Goal: Use online tool/utility: Utilize a website feature to perform a specific function

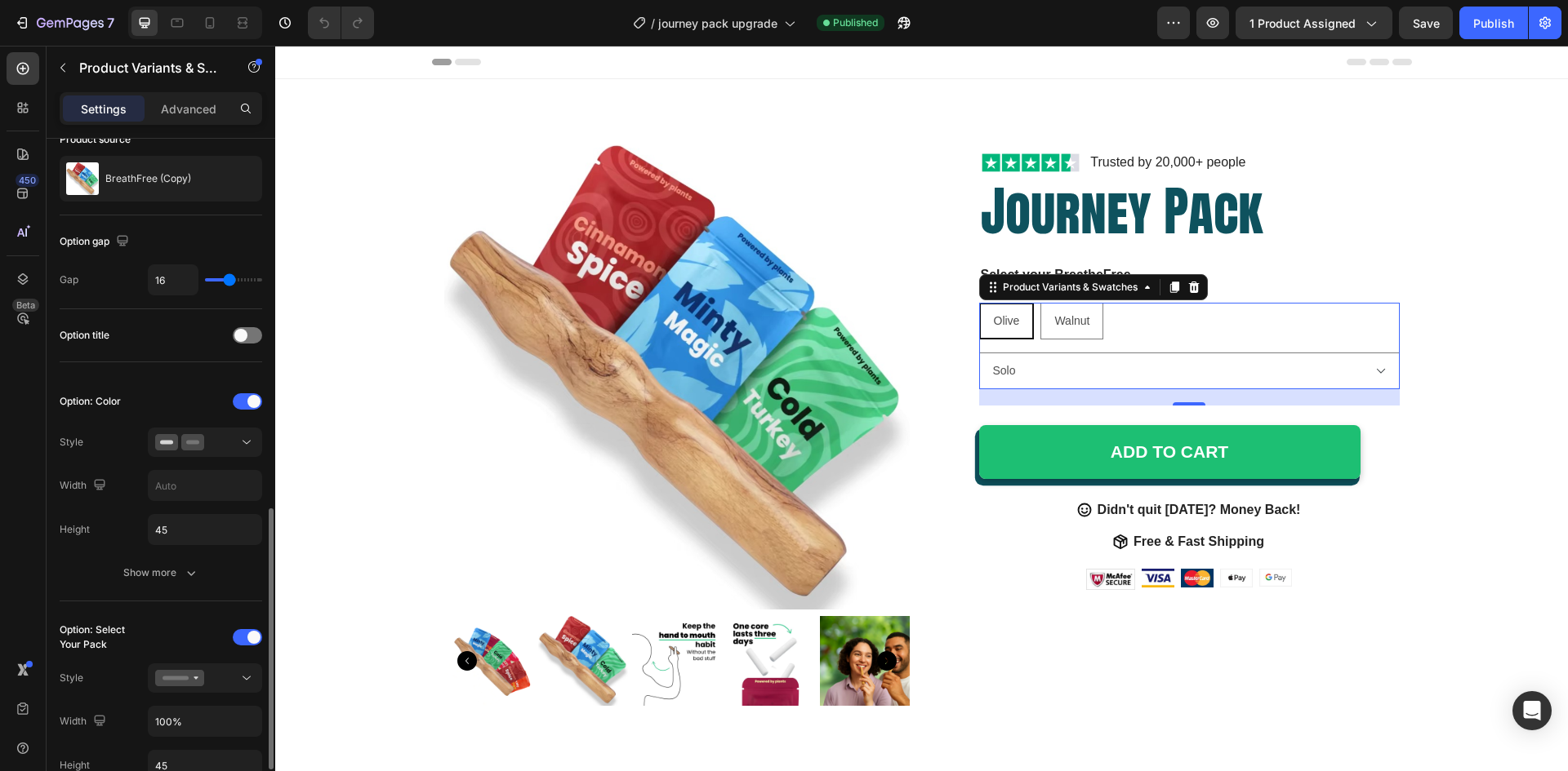
scroll to position [327, 0]
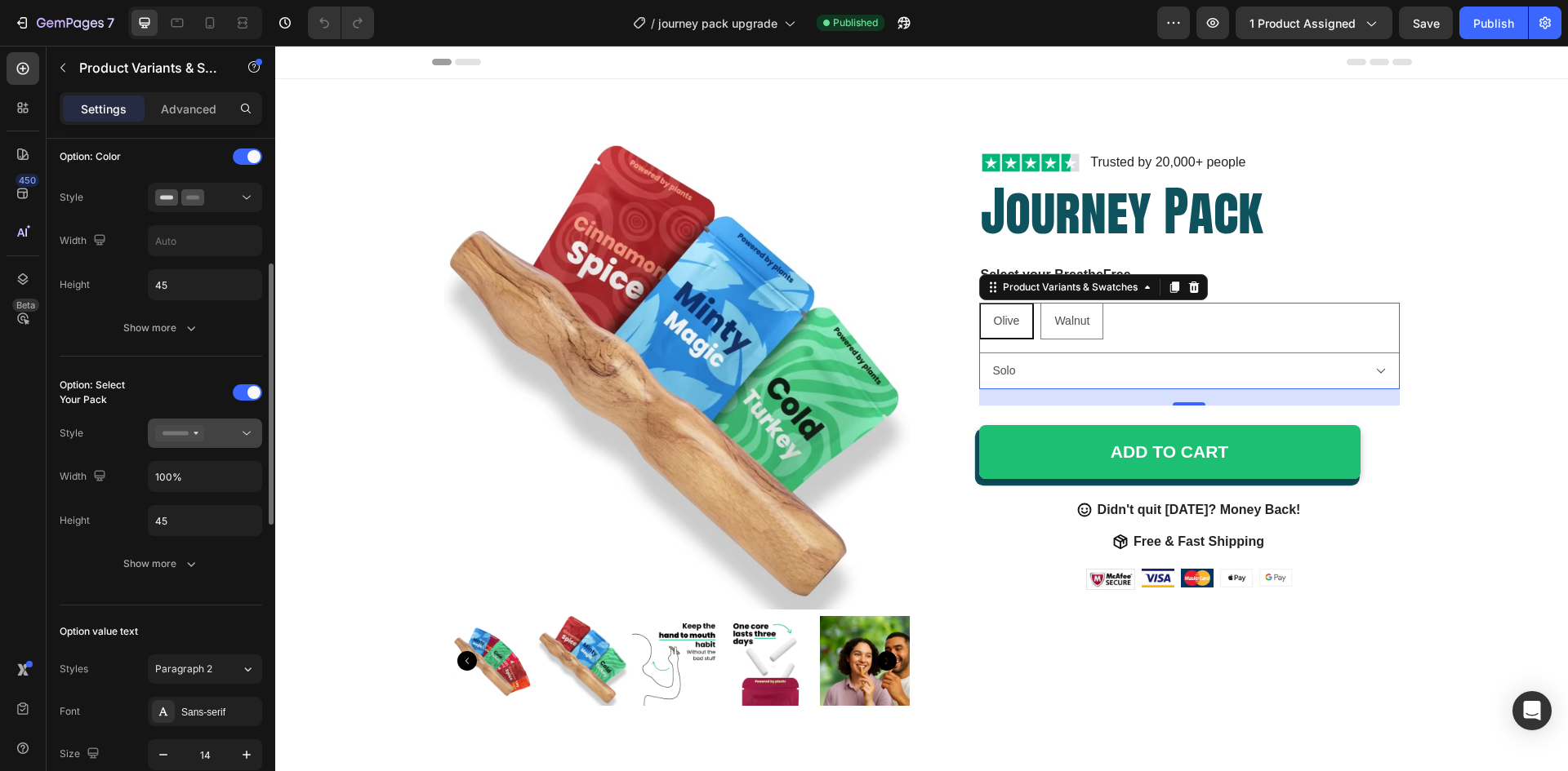
click at [197, 434] on icon at bounding box center [195, 434] width 4 height 4
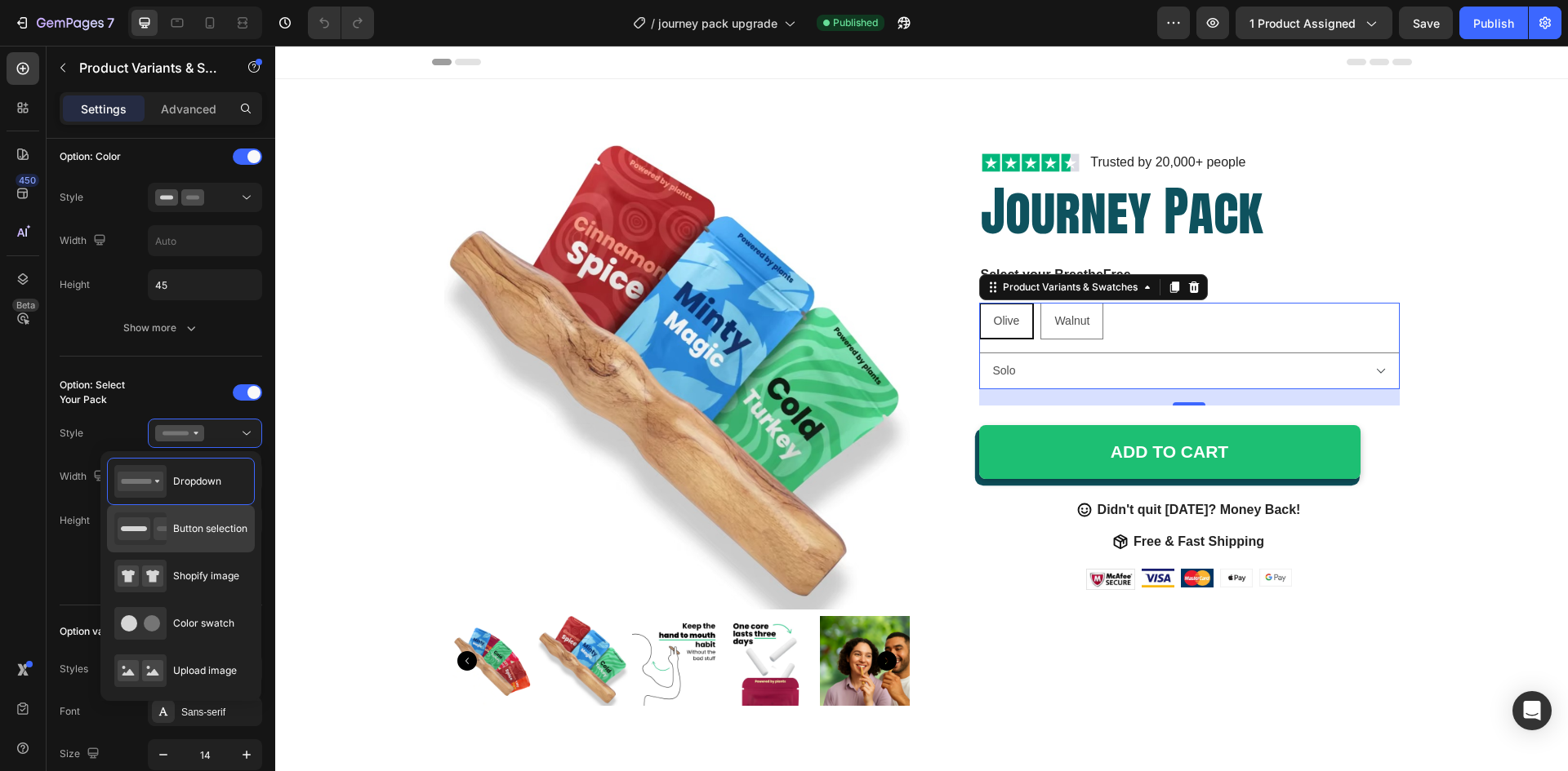
click at [199, 544] on div "Button selection" at bounding box center [181, 529] width 134 height 32
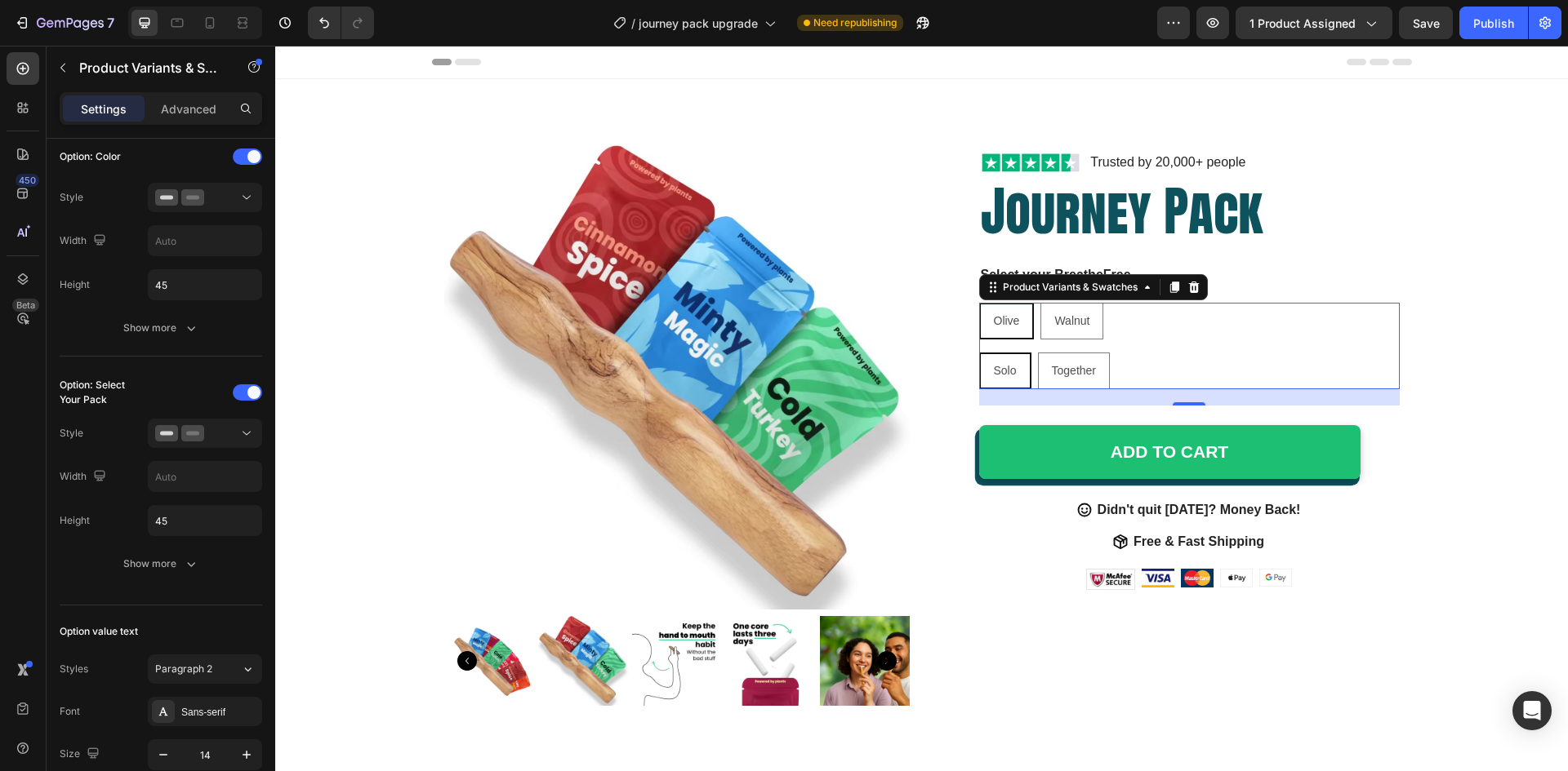
click at [1167, 364] on div "Solo Solo Solo Together Together Together" at bounding box center [1189, 371] width 421 height 37
click at [187, 564] on icon "button" at bounding box center [191, 564] width 17 height 17
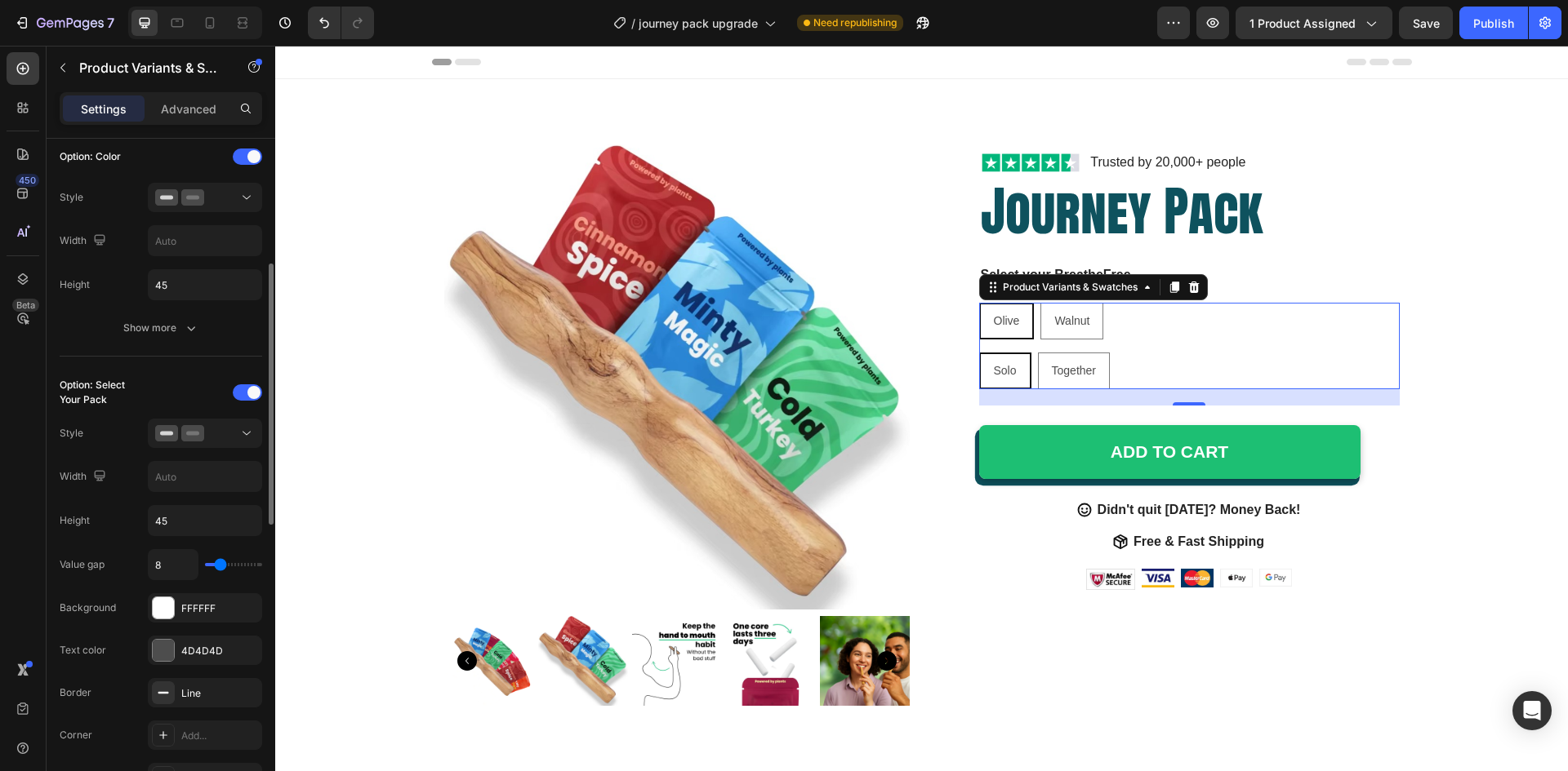
click at [1159, 338] on div "Olive Olive Olive Walnut Walnut Walnut" at bounding box center [1189, 321] width 421 height 37
type input "12"
type input "15"
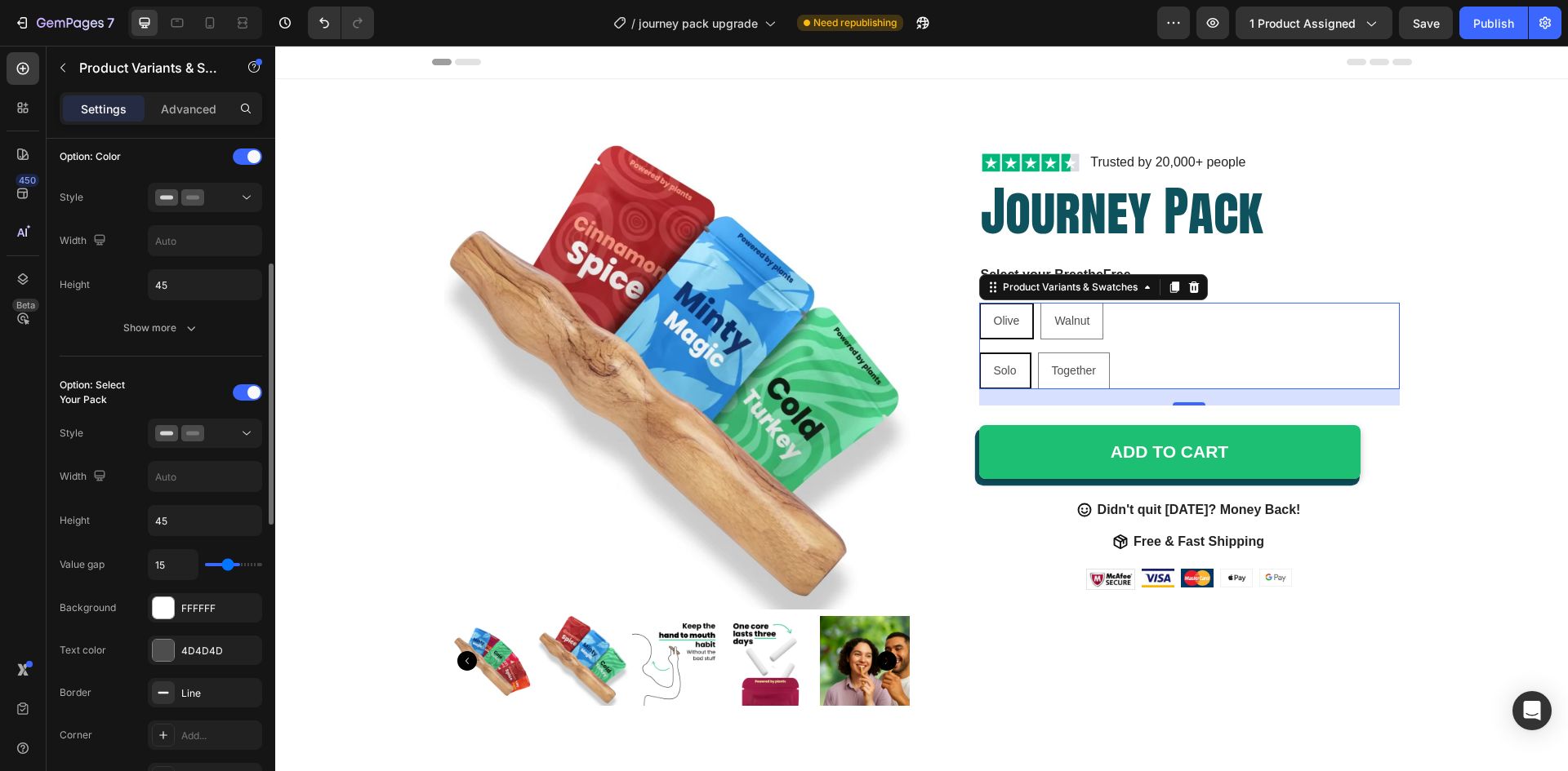
type input "33"
type input "38"
type input "40"
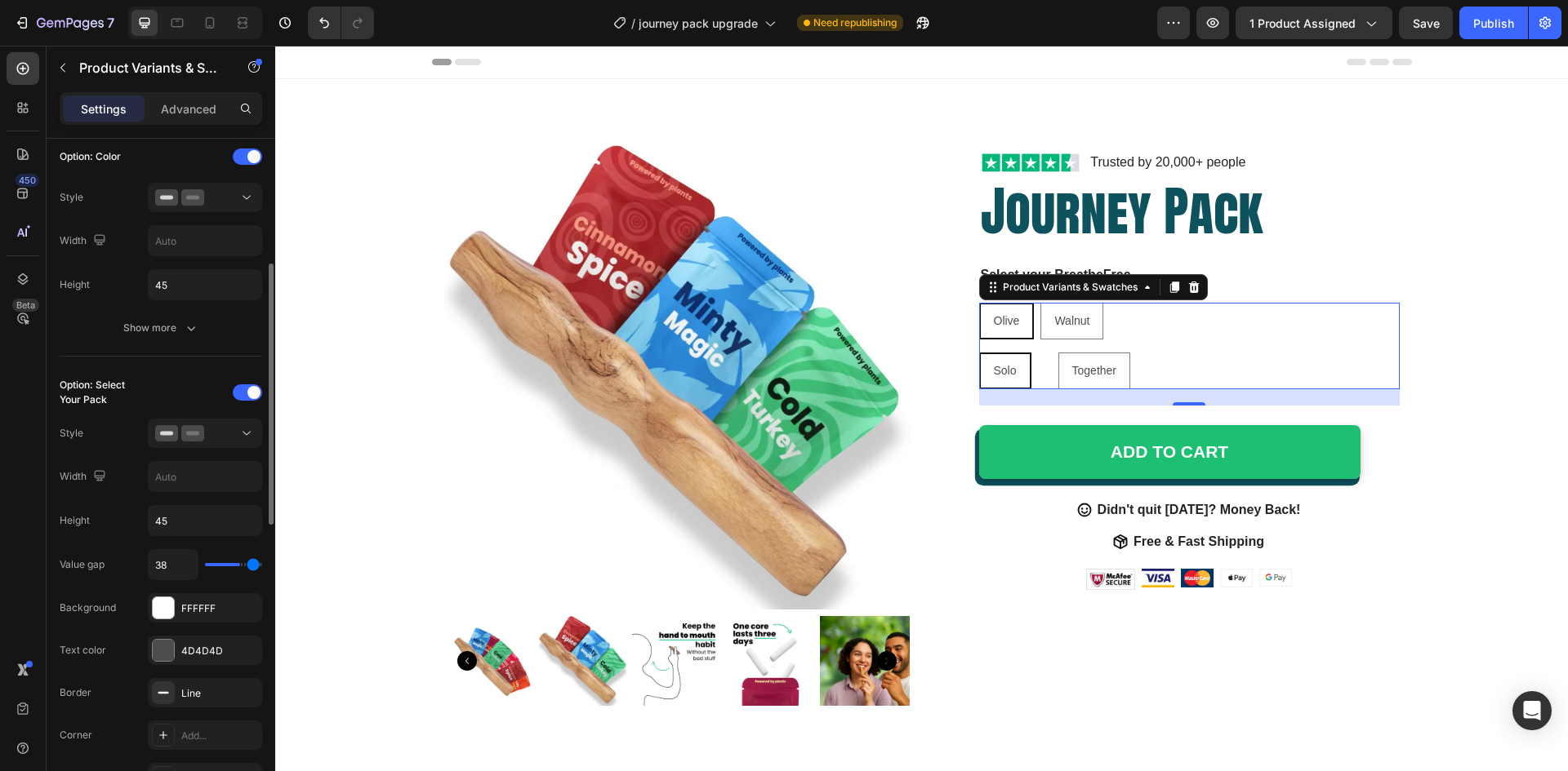
type input "40"
type input "39"
type input "37"
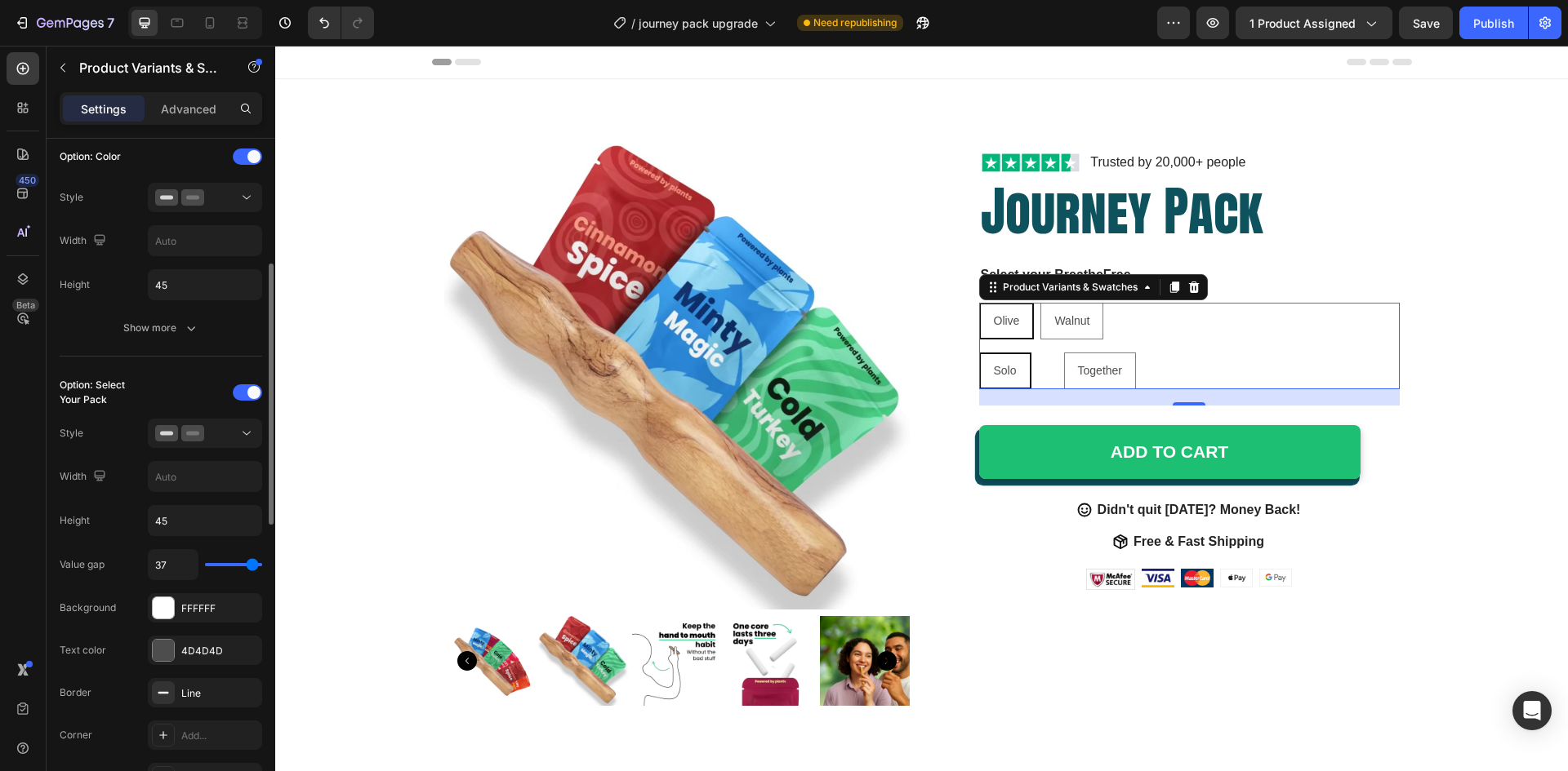
type input "36"
type input "33"
type input "29"
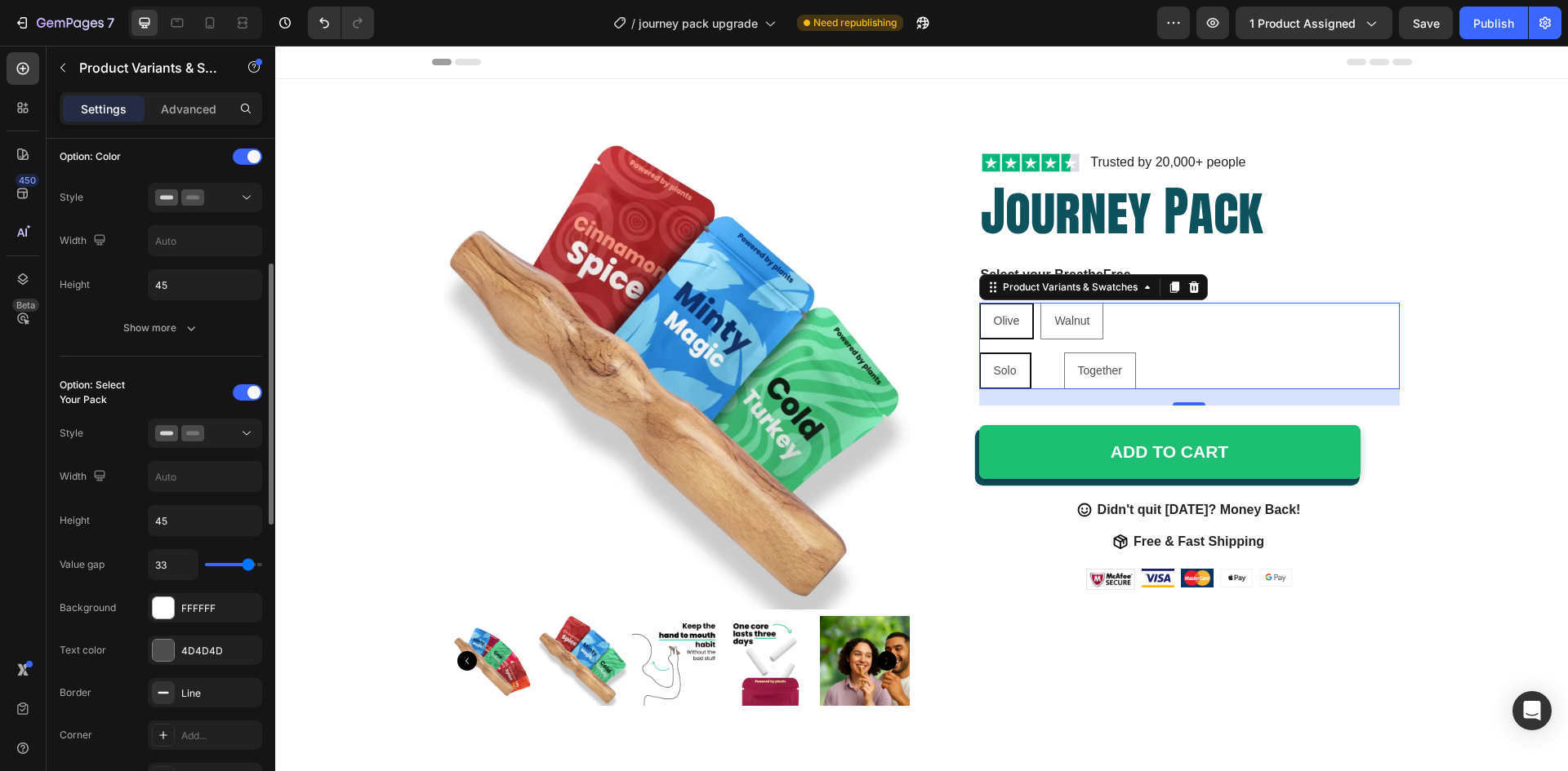
type input "29"
type input "22"
type input "19"
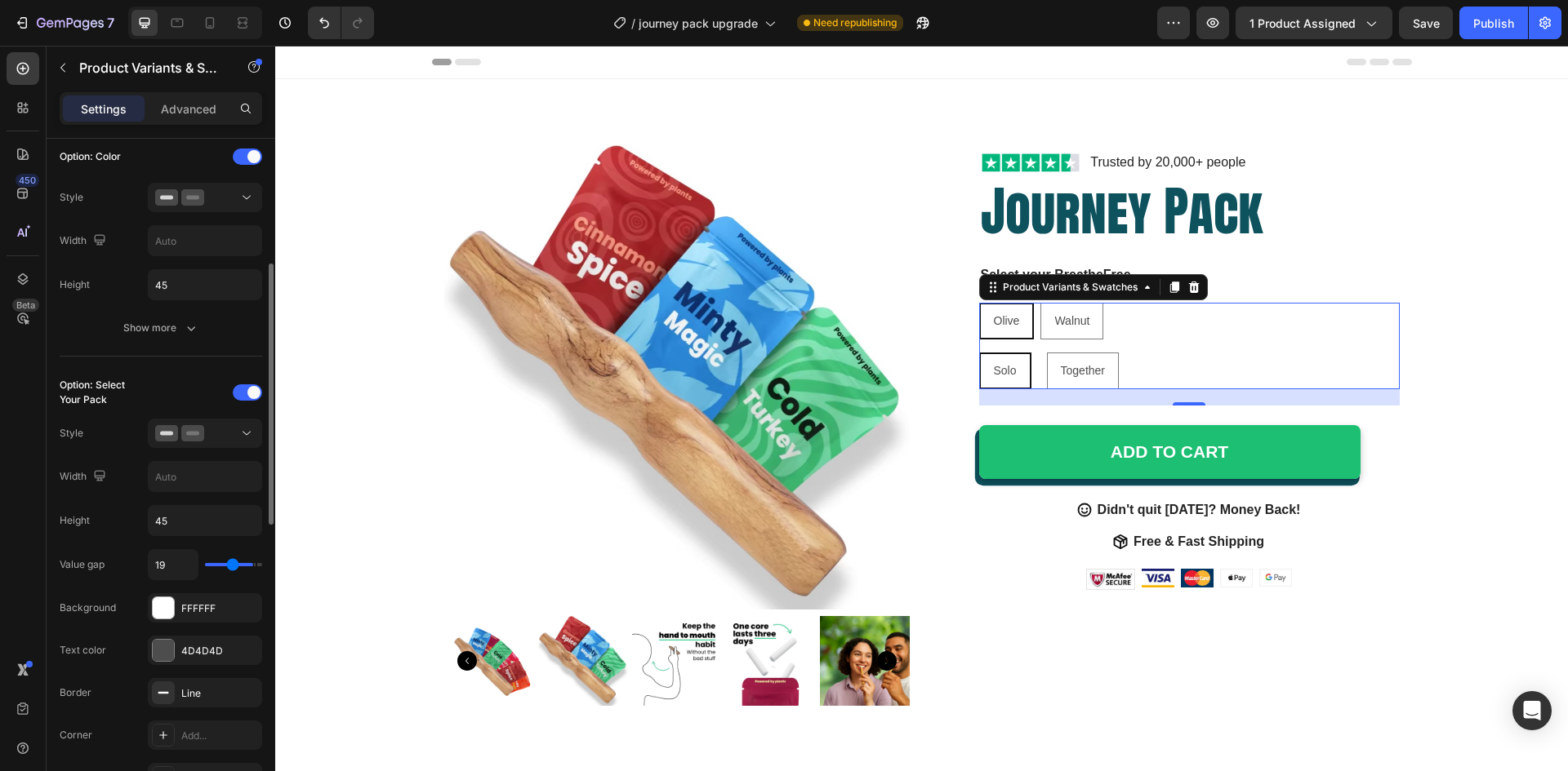
type input "17"
type input "16"
type input "15"
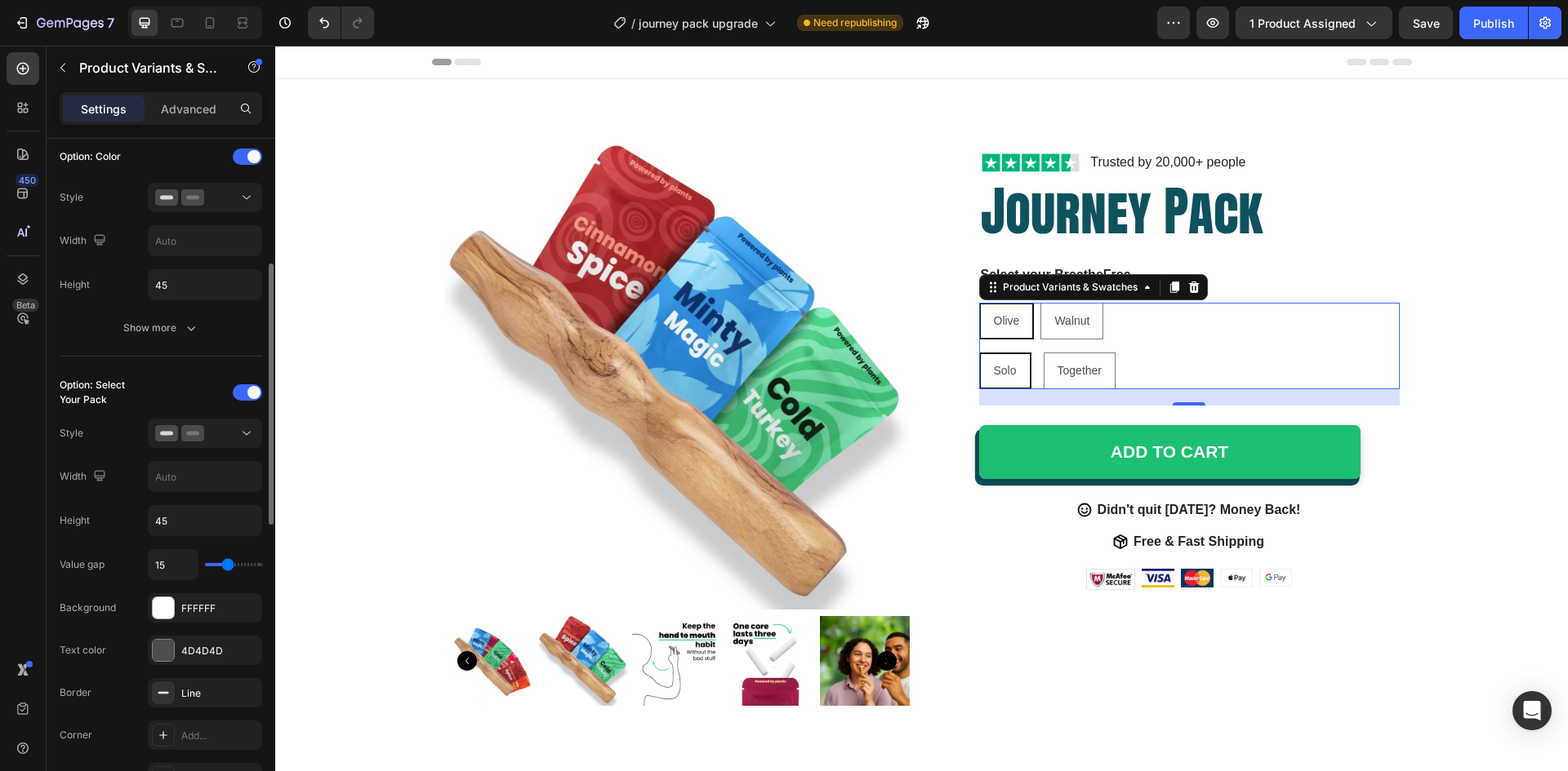
type input "15"
click at [228, 566] on input "range" at bounding box center [233, 565] width 57 height 4
click at [235, 432] on div at bounding box center [205, 433] width 99 height 17
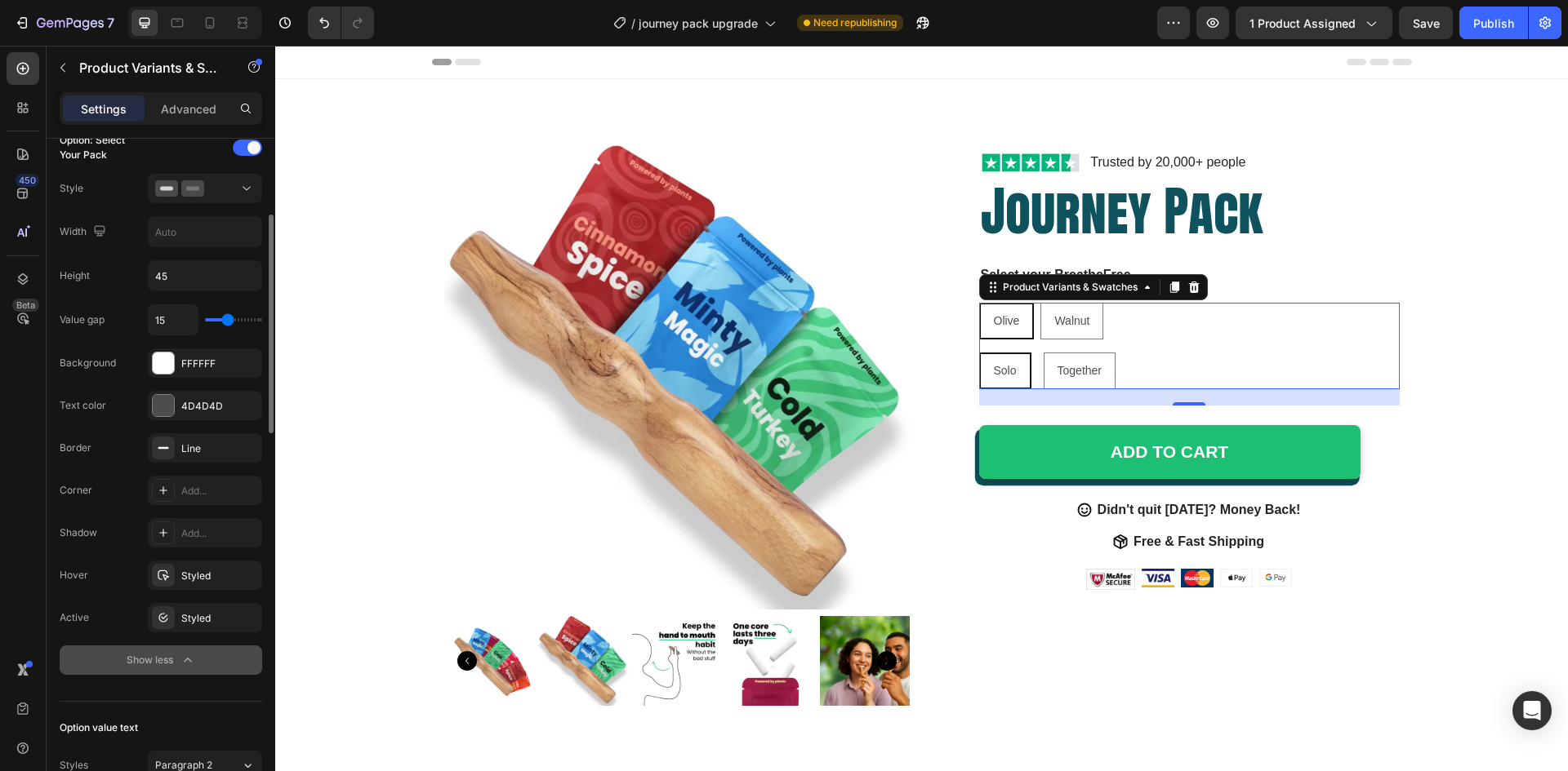
scroll to position [408, 0]
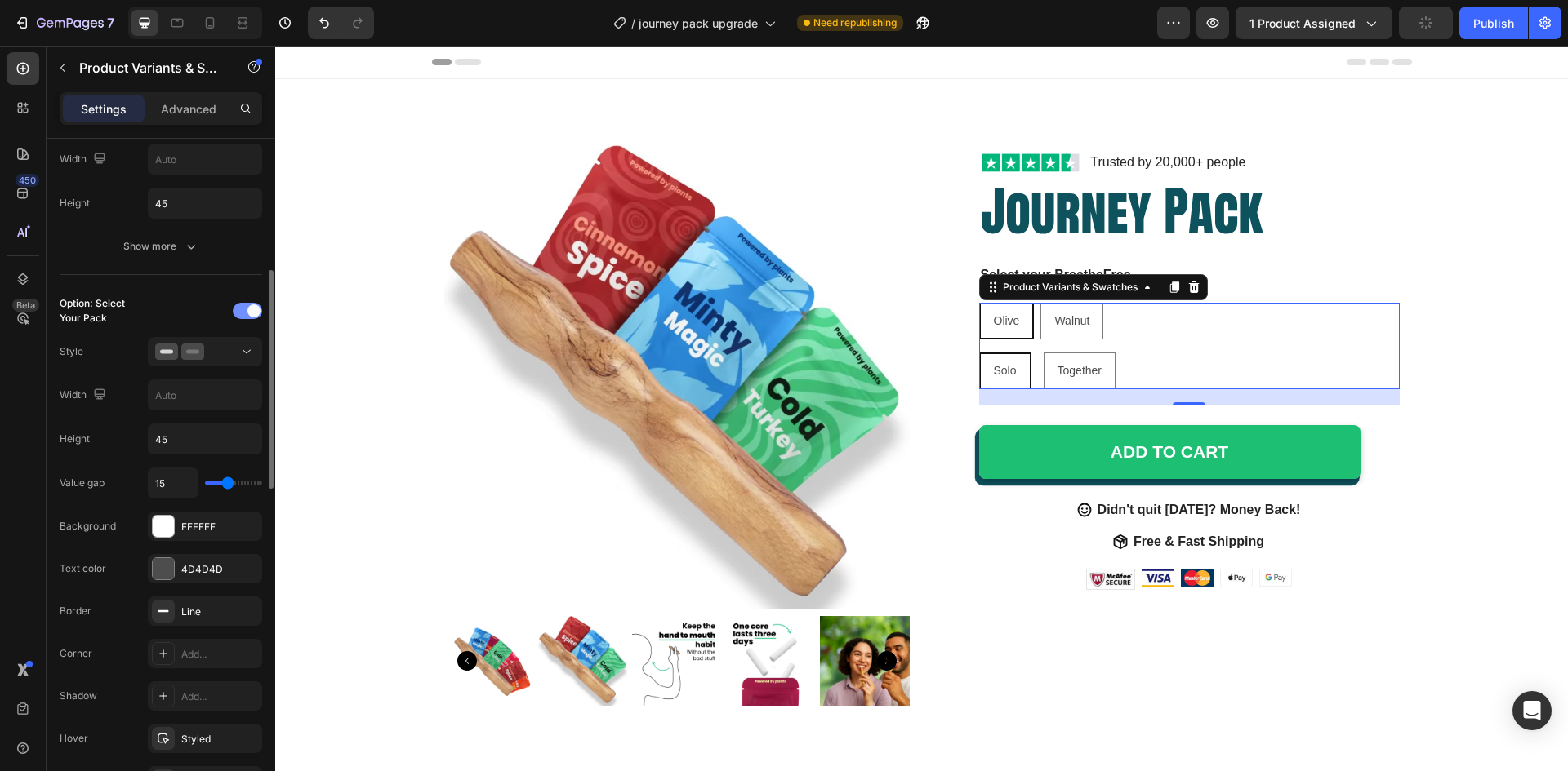
click at [249, 310] on span at bounding box center [254, 311] width 13 height 13
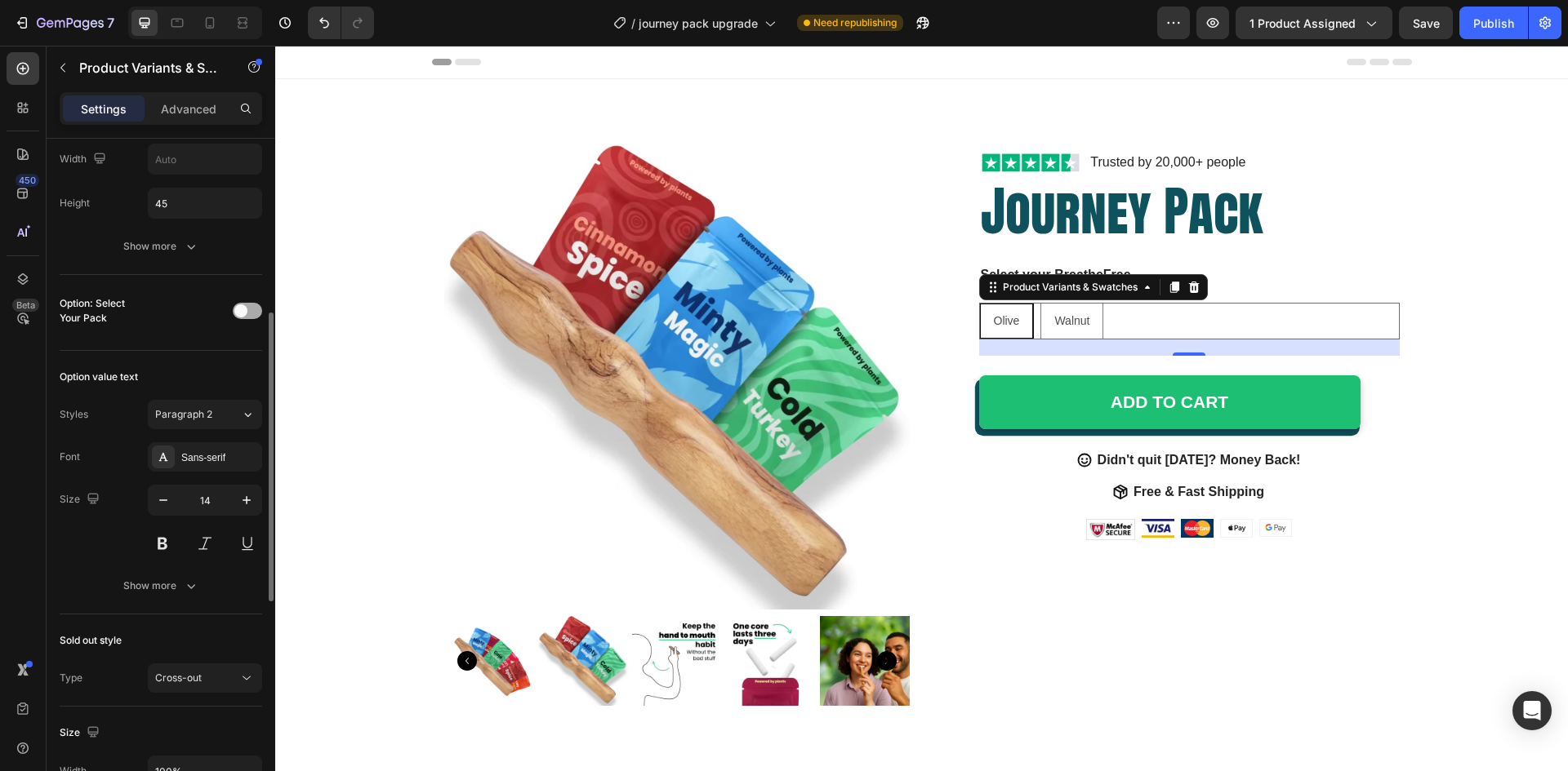
click at [244, 313] on span at bounding box center [241, 311] width 13 height 13
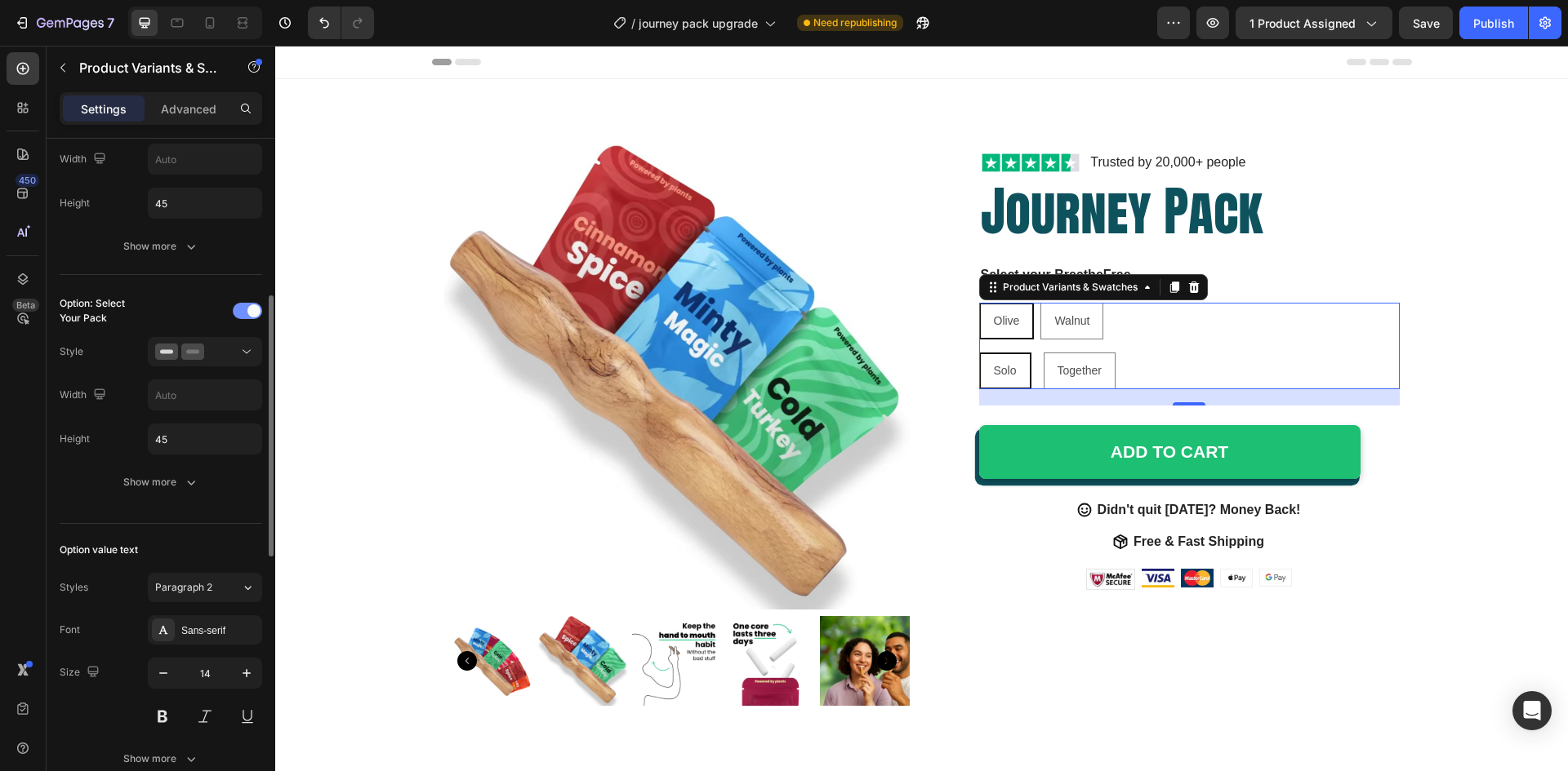
click at [244, 313] on div at bounding box center [247, 311] width 29 height 17
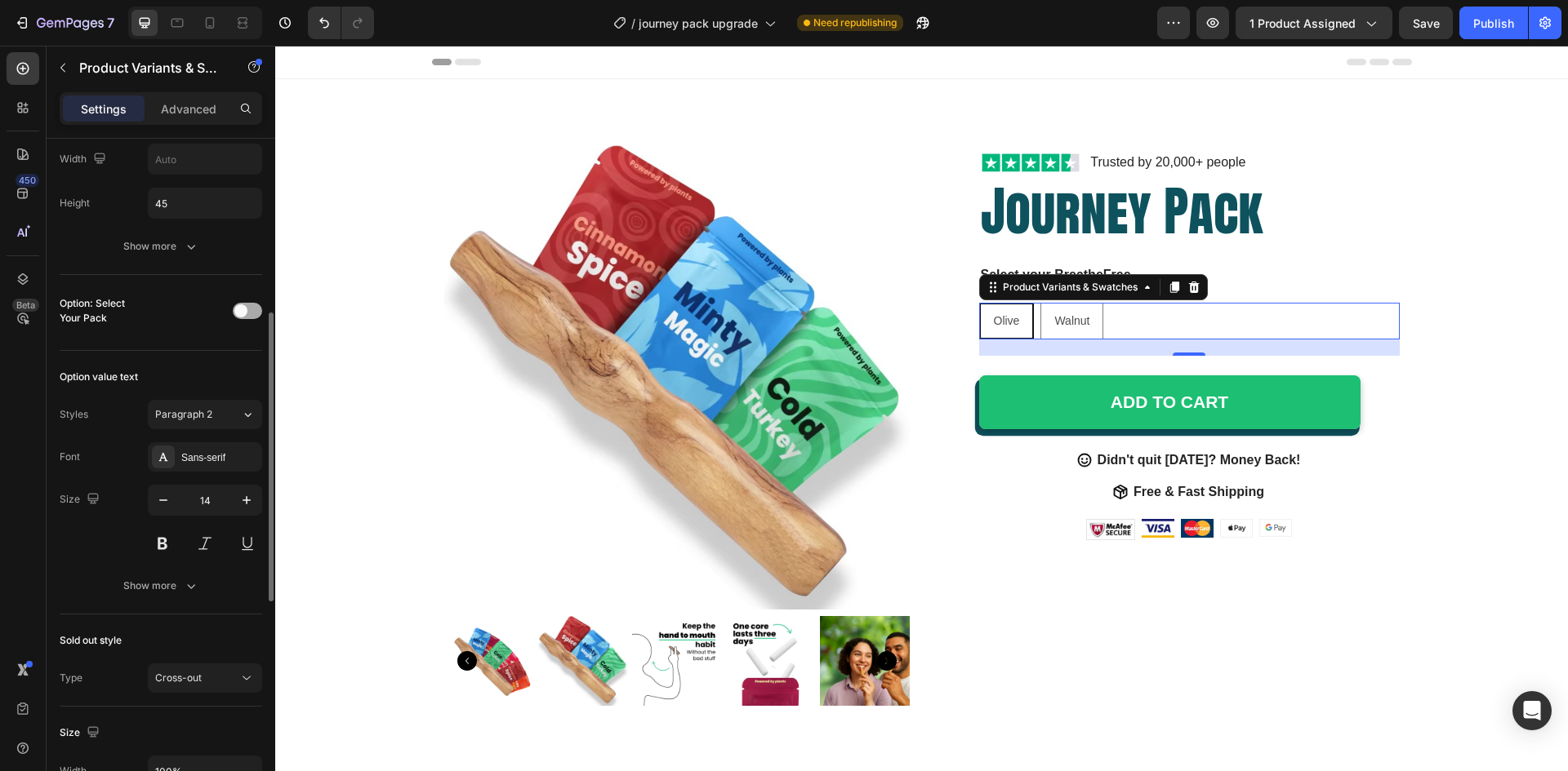
click at [238, 308] on span at bounding box center [241, 311] width 13 height 13
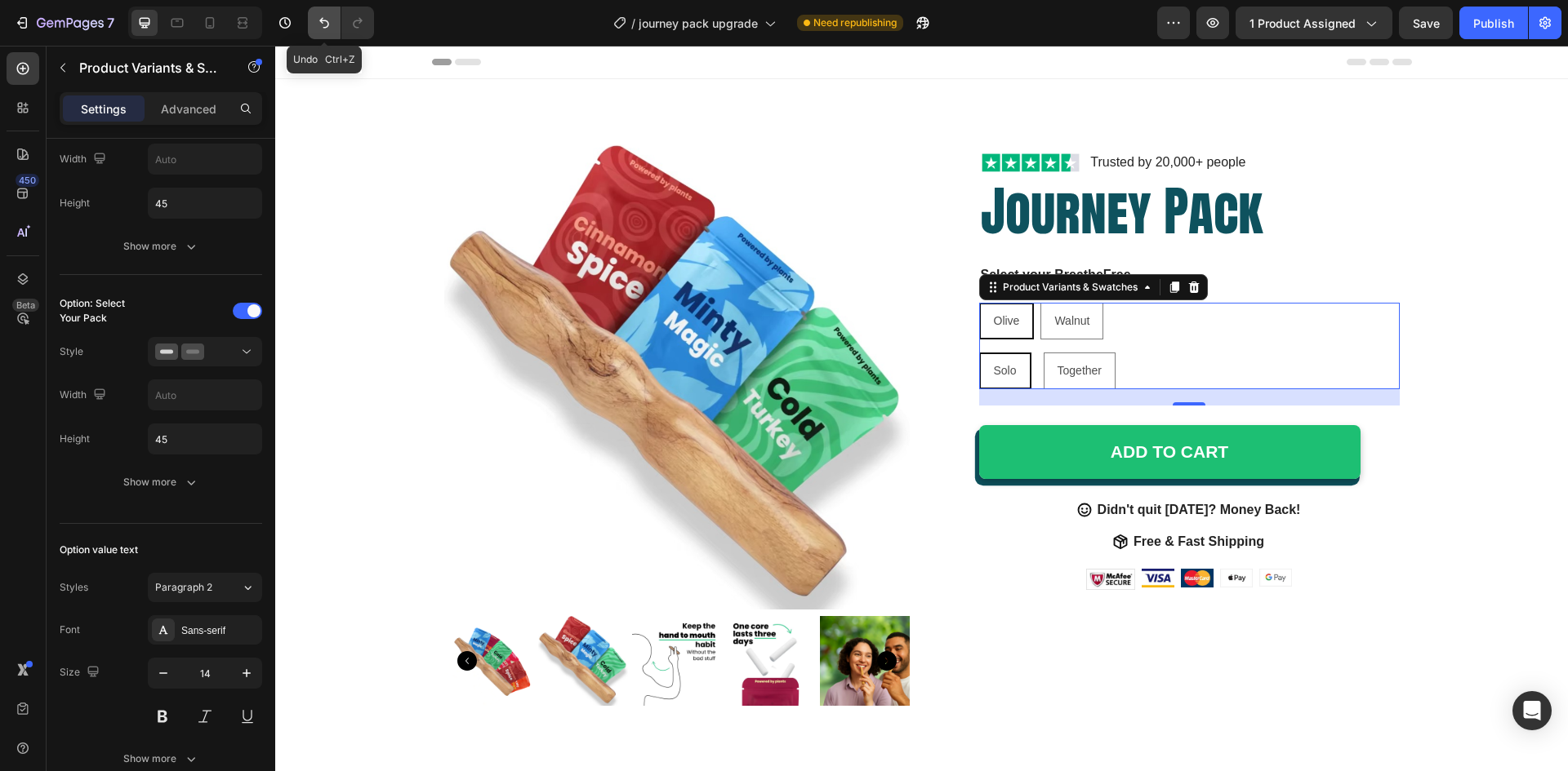
click at [310, 18] on button "Undo/Redo" at bounding box center [323, 22] width 33 height 32
click at [318, 25] on icon "Undo/Redo" at bounding box center [324, 23] width 17 height 17
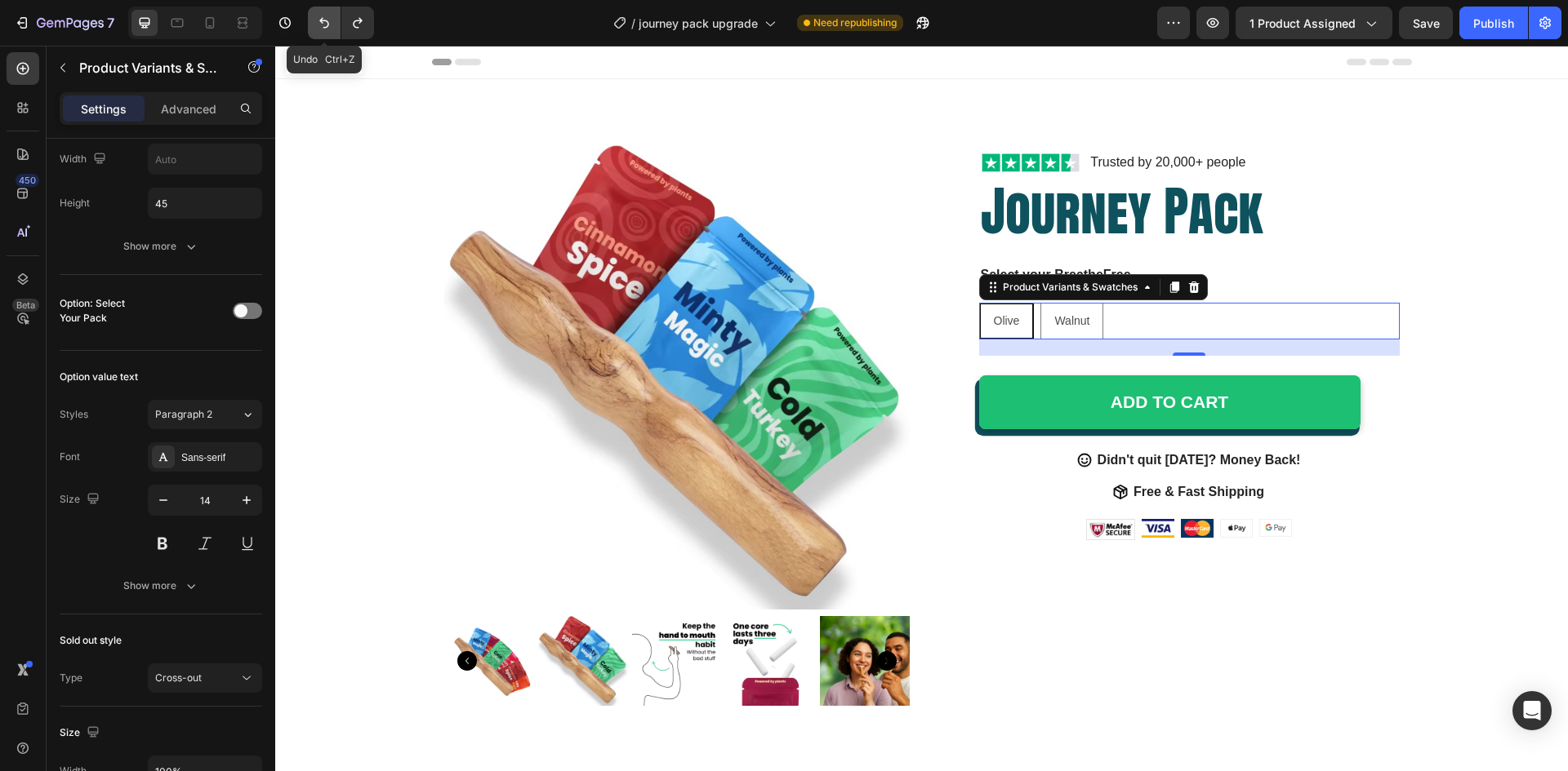
click at [320, 25] on icon "Undo/Redo" at bounding box center [324, 23] width 17 height 17
click at [319, 26] on icon "Undo/Redo" at bounding box center [324, 23] width 17 height 17
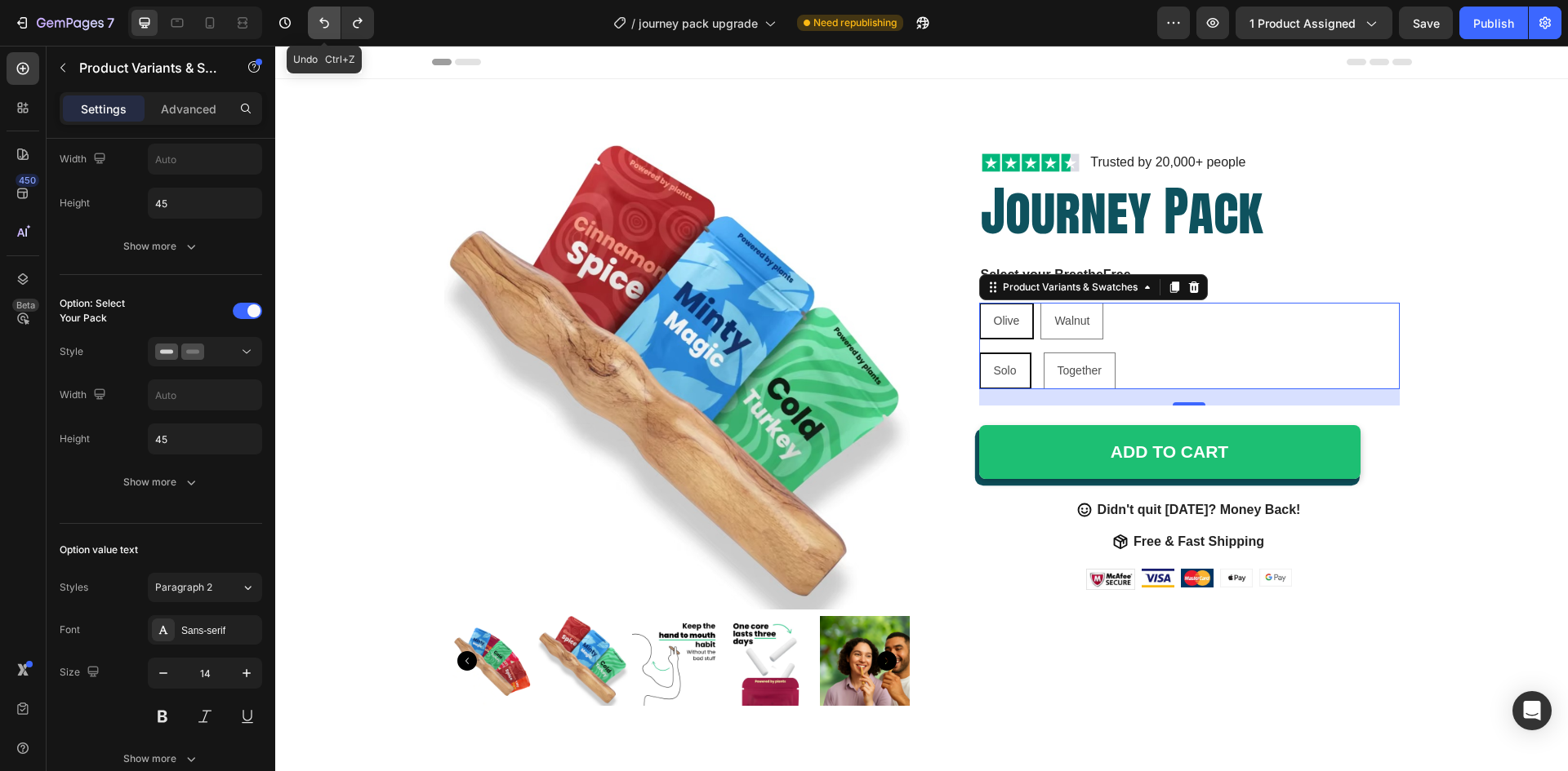
click at [321, 26] on icon "Undo/Redo" at bounding box center [324, 23] width 17 height 17
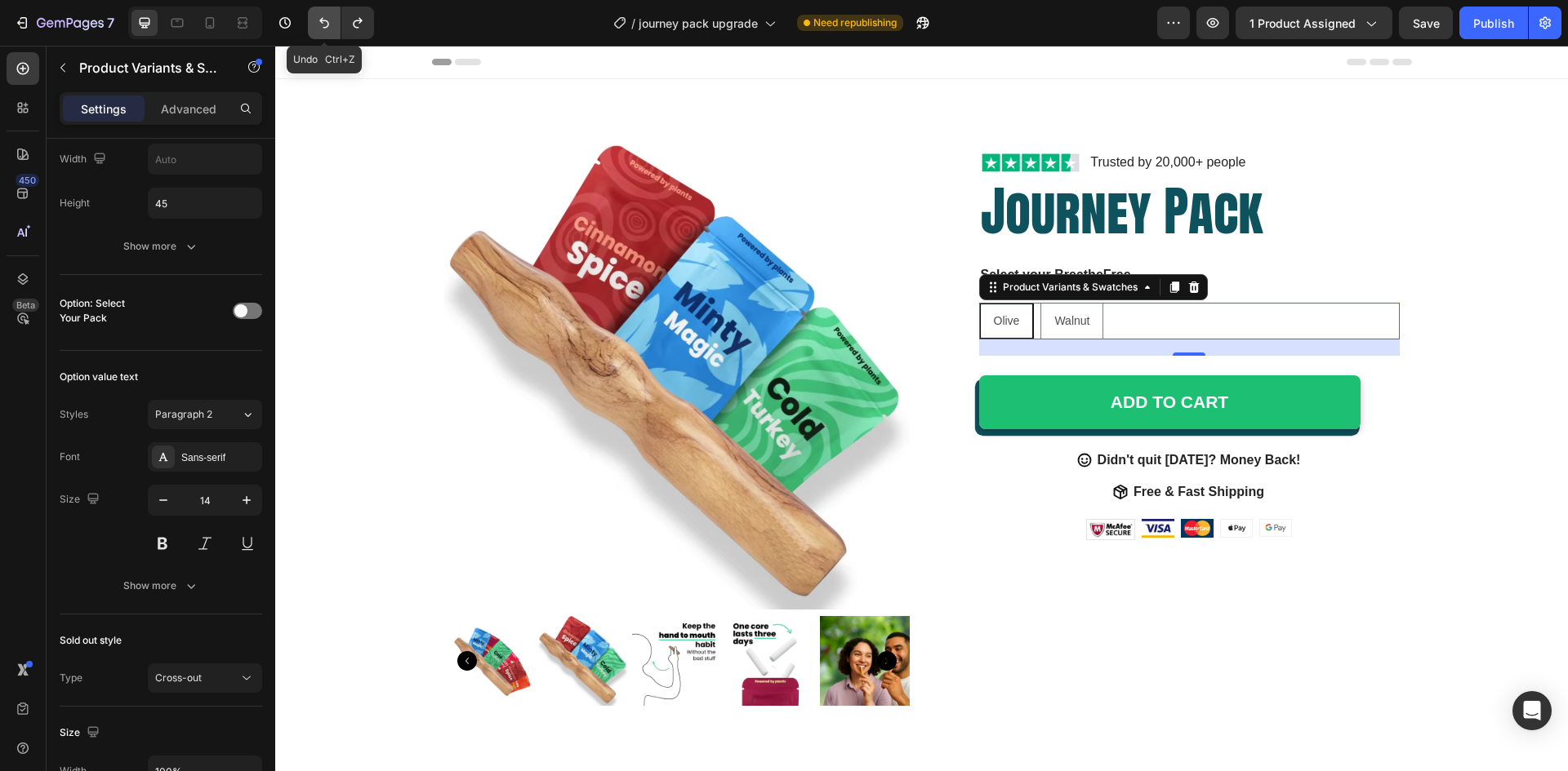
click at [321, 26] on icon "Undo/Redo" at bounding box center [324, 23] width 17 height 17
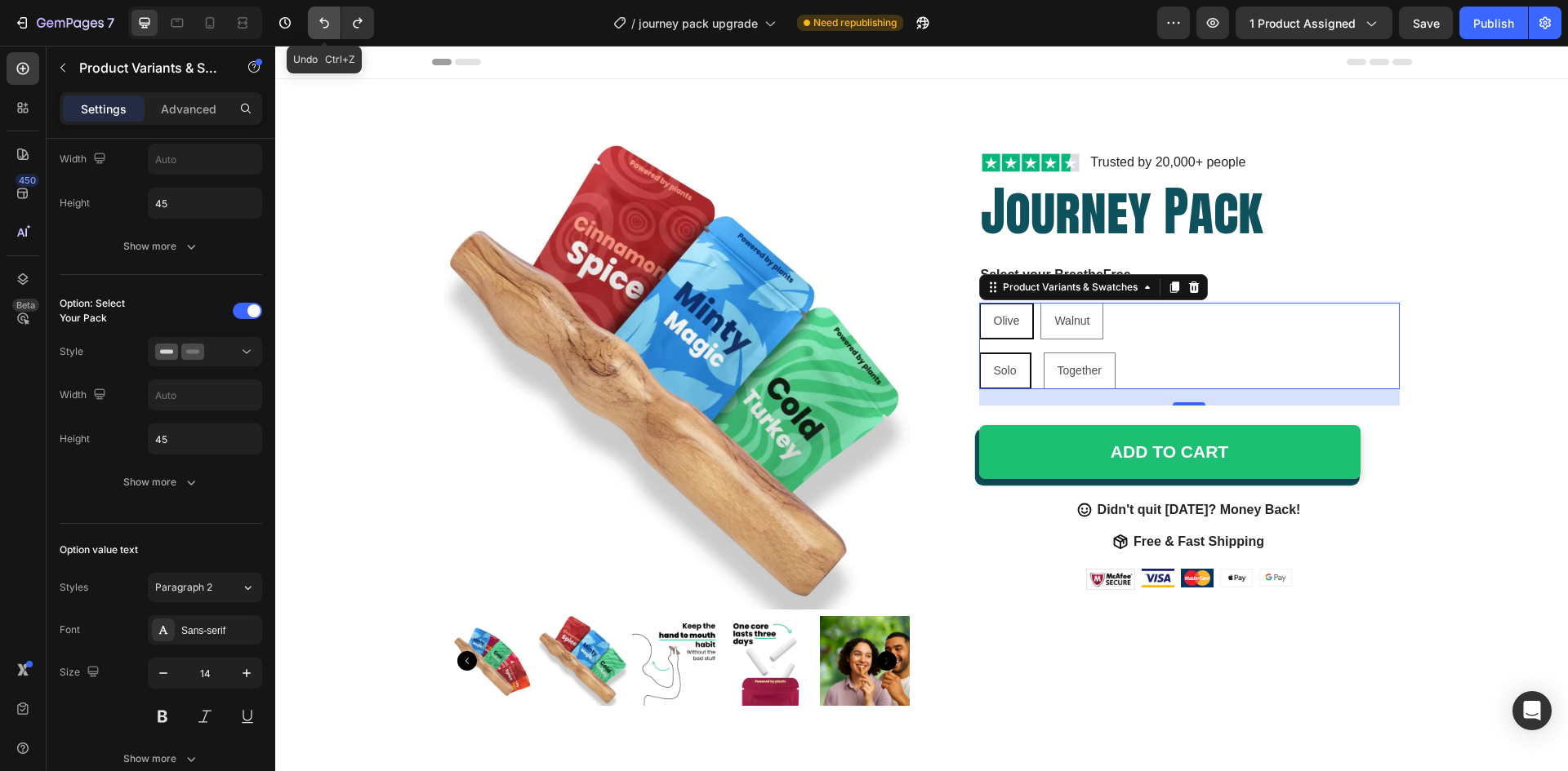
click at [321, 26] on icon "Undo/Redo" at bounding box center [324, 23] width 17 height 17
type input "100%"
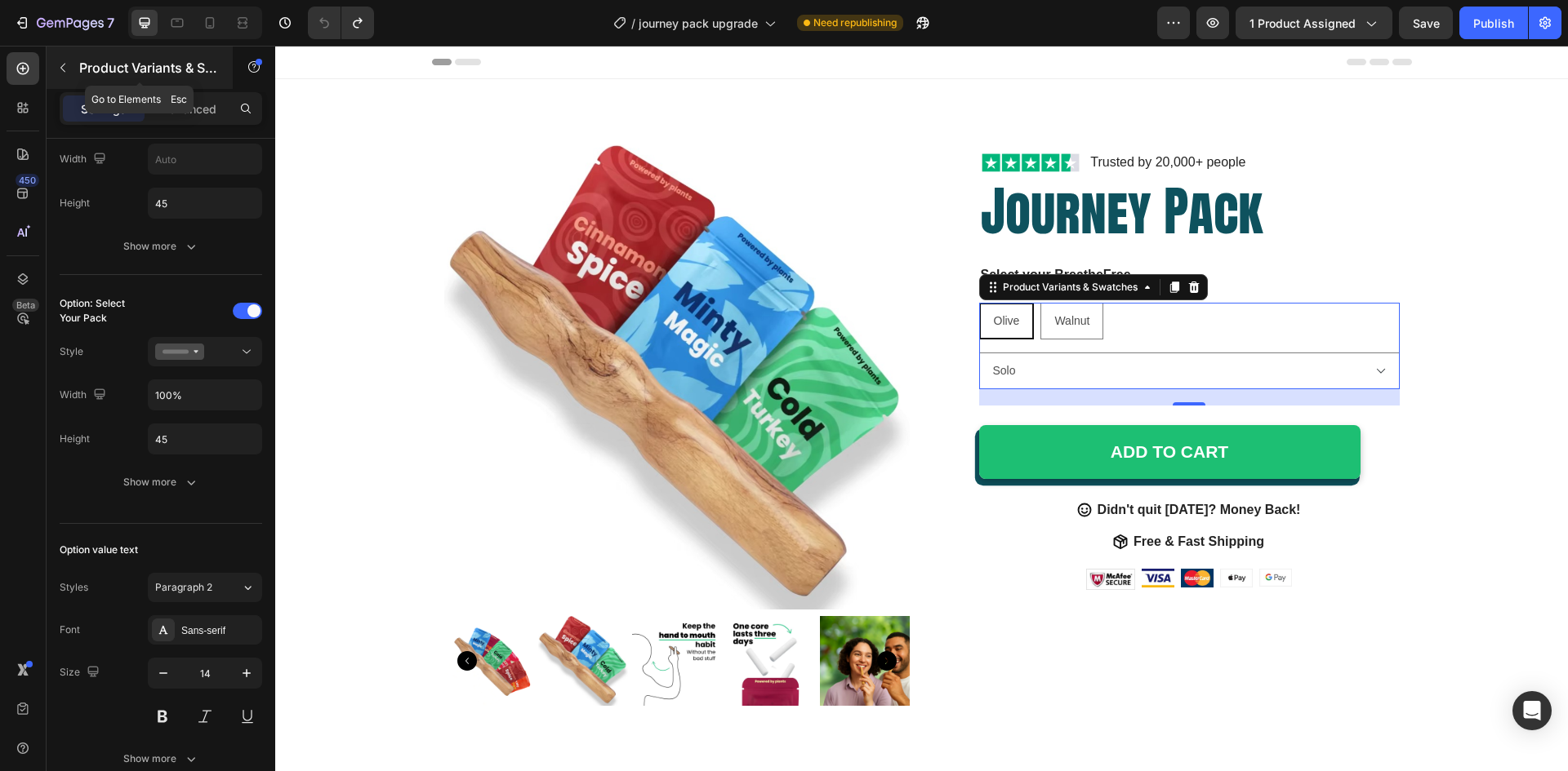
click at [72, 60] on button "button" at bounding box center [63, 68] width 26 height 26
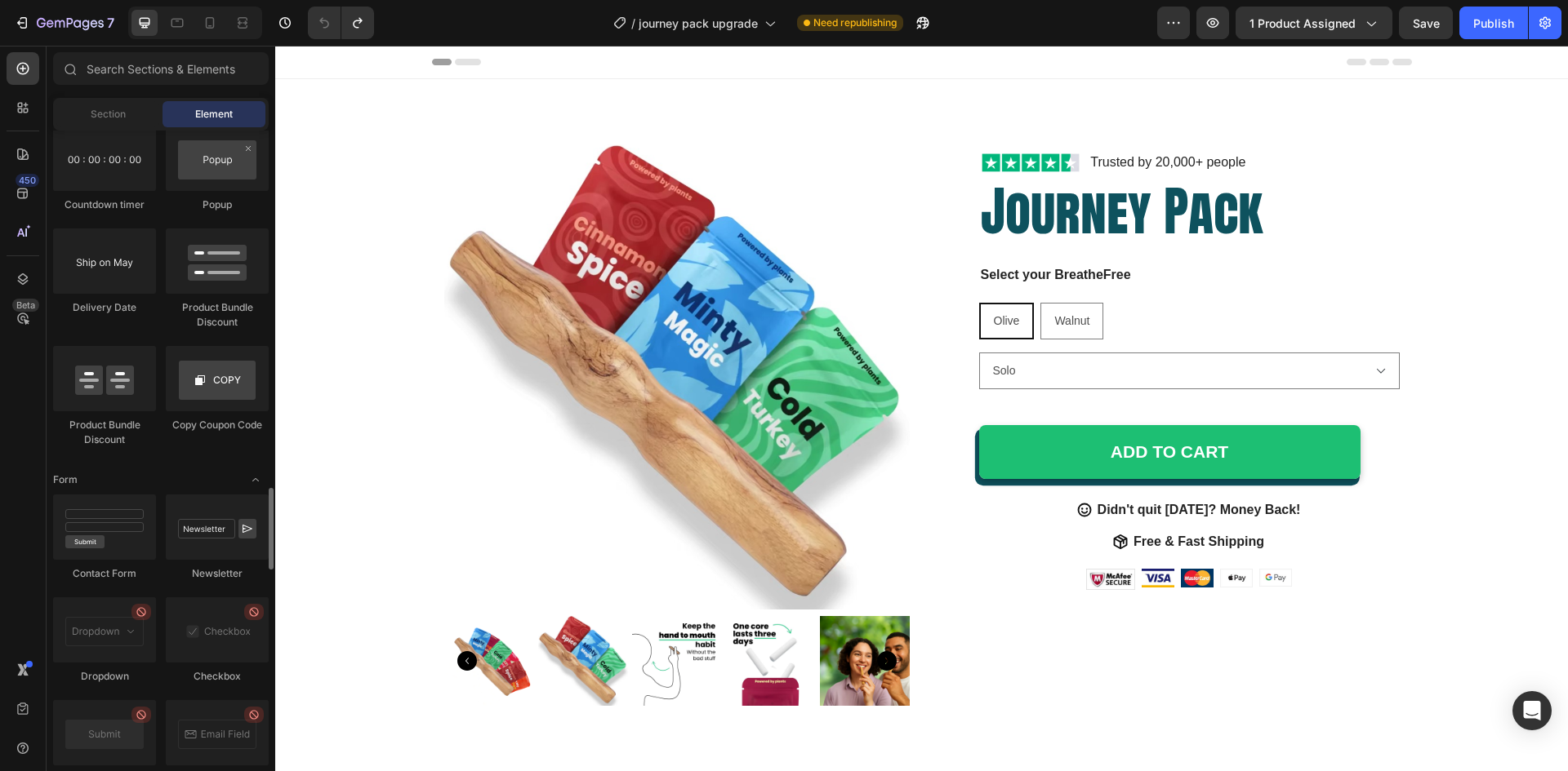
scroll to position [3410, 0]
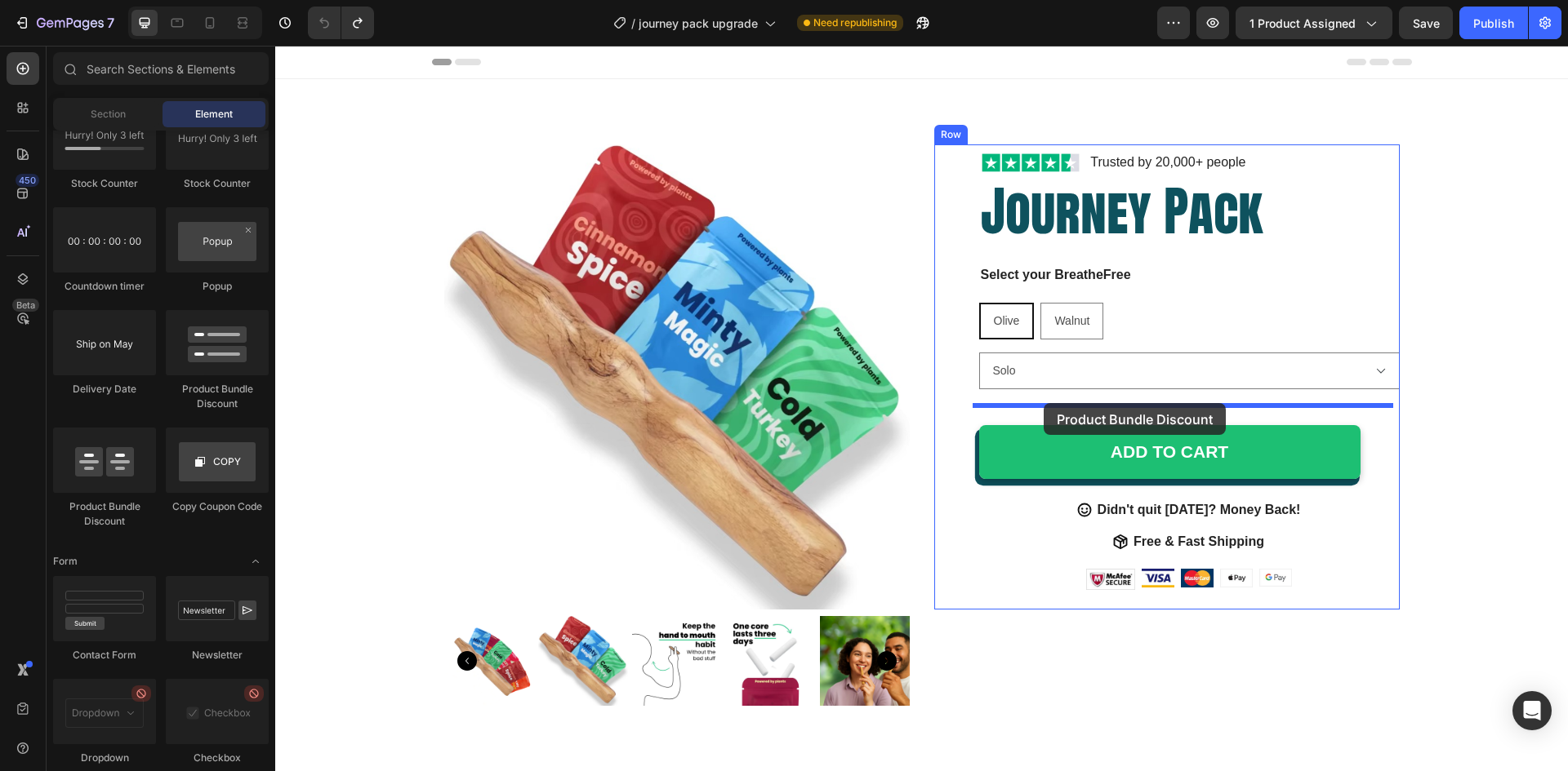
drag, startPoint x: 498, startPoint y: 393, endPoint x: 1044, endPoint y: 406, distance: 546.2
